Goal: Task Accomplishment & Management: Manage account settings

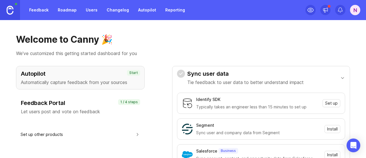
click at [353, 11] on div "N" at bounding box center [355, 10] width 10 height 10
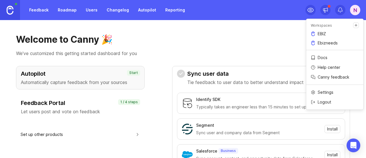
click at [326, 43] on p "Ebizneeds" at bounding box center [328, 43] width 20 height 6
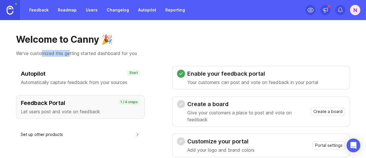
drag, startPoint x: 43, startPoint y: 55, endPoint x: 72, endPoint y: 60, distance: 29.4
click at [72, 60] on div "Welcome to Canny 🎉 We've customized this getting started dashboard for you Auto…" at bounding box center [183, 89] width 366 height 138
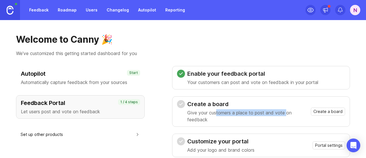
drag, startPoint x: 217, startPoint y: 113, endPoint x: 301, endPoint y: 115, distance: 84.5
click at [295, 115] on p "Give your customers a place to post and vote on feedback" at bounding box center [247, 116] width 121 height 14
click at [327, 114] on span "Create a board" at bounding box center [328, 111] width 29 height 6
click at [328, 112] on span "Create a board" at bounding box center [328, 111] width 29 height 6
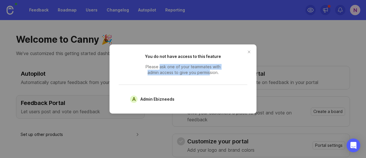
drag, startPoint x: 192, startPoint y: 70, endPoint x: 209, endPoint y: 73, distance: 17.7
click at [209, 73] on header "You do not have access to this feature Please ask one of your teammates with ad…" at bounding box center [183, 65] width 86 height 22
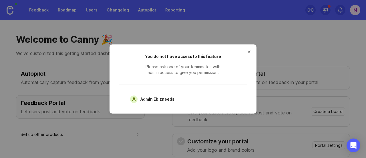
click at [207, 81] on div "You do not have access to this feature Please ask one of your teammates with ad…" at bounding box center [183, 78] width 147 height 69
click at [251, 52] on button "close button" at bounding box center [249, 51] width 9 height 9
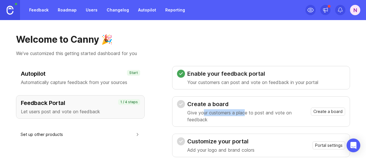
drag, startPoint x: 203, startPoint y: 114, endPoint x: 247, endPoint y: 113, distance: 43.5
click at [247, 113] on p "Give your customers a place to post and vote on feedback" at bounding box center [247, 116] width 121 height 14
click at [223, 123] on div "Create a board Give your customers a place to post and vote on feedback Create …" at bounding box center [261, 111] width 178 height 30
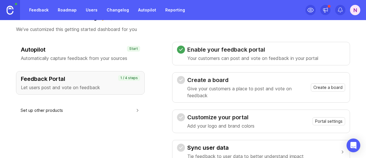
scroll to position [57, 0]
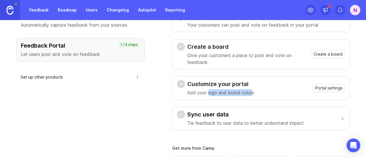
drag, startPoint x: 210, startPoint y: 92, endPoint x: 252, endPoint y: 98, distance: 43.1
click at [252, 93] on p "Add your logo and brand colors" at bounding box center [220, 92] width 67 height 7
click at [255, 135] on div "Enable your feedback portal Your customers can post and vote on feedback in you…" at bounding box center [261, 106] width 178 height 195
click at [318, 88] on span "Portal settings" at bounding box center [328, 88] width 27 height 6
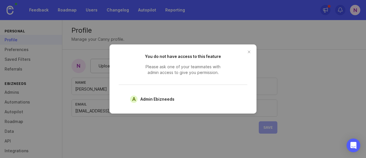
click at [251, 50] on button "close button" at bounding box center [249, 51] width 9 height 9
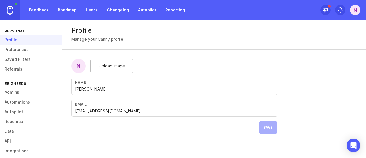
click at [110, 67] on span "Upload image" at bounding box center [112, 66] width 26 height 6
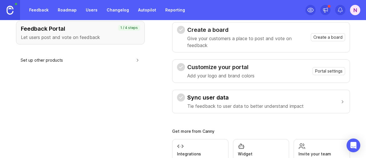
scroll to position [86, 0]
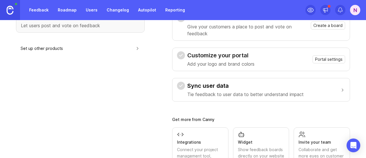
click at [269, 92] on p "Tie feedback to user data to better understand impact" at bounding box center [245, 94] width 116 height 7
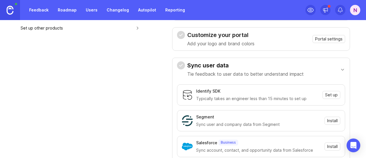
scroll to position [114, 0]
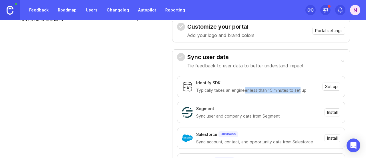
drag, startPoint x: 251, startPoint y: 91, endPoint x: 299, endPoint y: 90, distance: 48.1
click at [299, 90] on div "Typically takes an engineer less than 15 minutes to set up" at bounding box center [257, 90] width 123 height 6
click at [261, 98] on div "Identify SDK Typically takes an engineer less than 15 minutes to set up Set up …" at bounding box center [261, 125] width 168 height 98
drag, startPoint x: 201, startPoint y: 63, endPoint x: 272, endPoint y: 66, distance: 71.0
click at [272, 66] on p "Tie feedback to user data to better understand impact" at bounding box center [245, 65] width 116 height 7
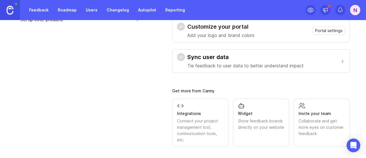
click at [236, 66] on p "Tie feedback to user data to better understand impact" at bounding box center [245, 65] width 116 height 7
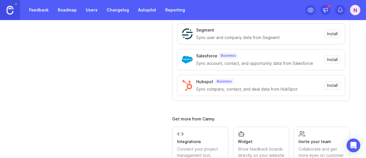
scroll to position [222, 0]
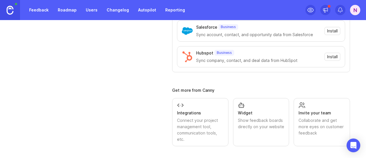
click at [329, 120] on div "Collaborate and get more eyes on customer feedback" at bounding box center [322, 126] width 47 height 19
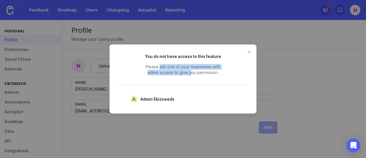
drag, startPoint x: 159, startPoint y: 69, endPoint x: 191, endPoint y: 74, distance: 32.2
click at [191, 74] on span "Please ask one of your teammates with admin access to give you permission." at bounding box center [183, 69] width 86 height 11
click at [249, 52] on button "close button" at bounding box center [249, 51] width 9 height 9
